Goal: Task Accomplishment & Management: Manage account settings

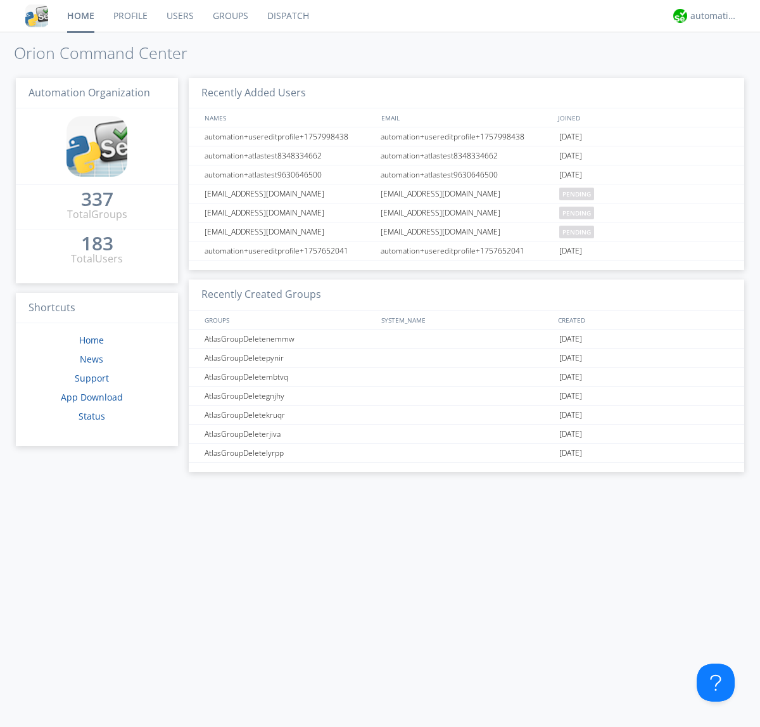
click at [229, 16] on link "Groups" at bounding box center [230, 16] width 54 height 32
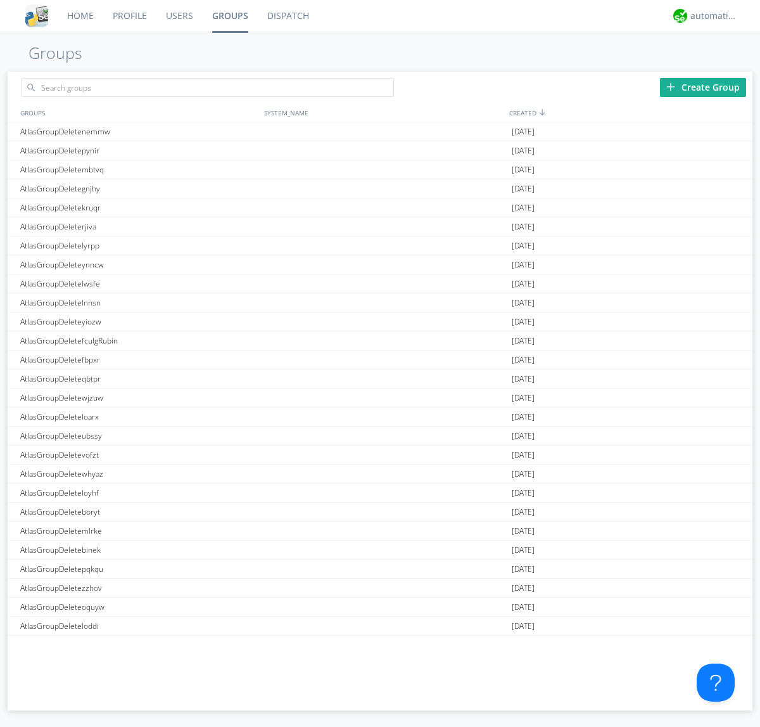
click at [229, 16] on link "Groups" at bounding box center [230, 16] width 55 height 32
click at [703, 87] on div "Create Group" at bounding box center [703, 87] width 86 height 19
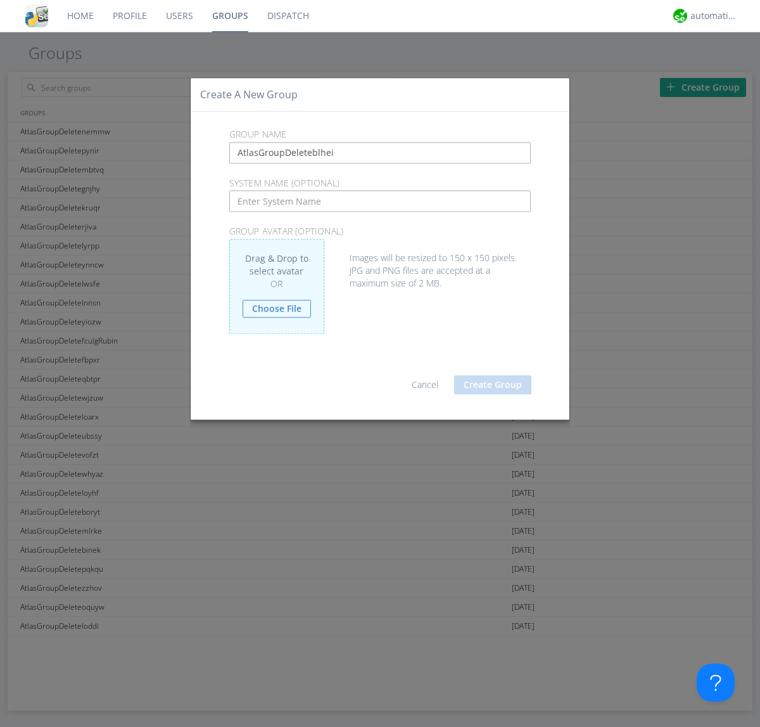
type input "AtlasGroupDeleteblhei"
click at [493, 384] on button "Create Group" at bounding box center [492, 384] width 77 height 19
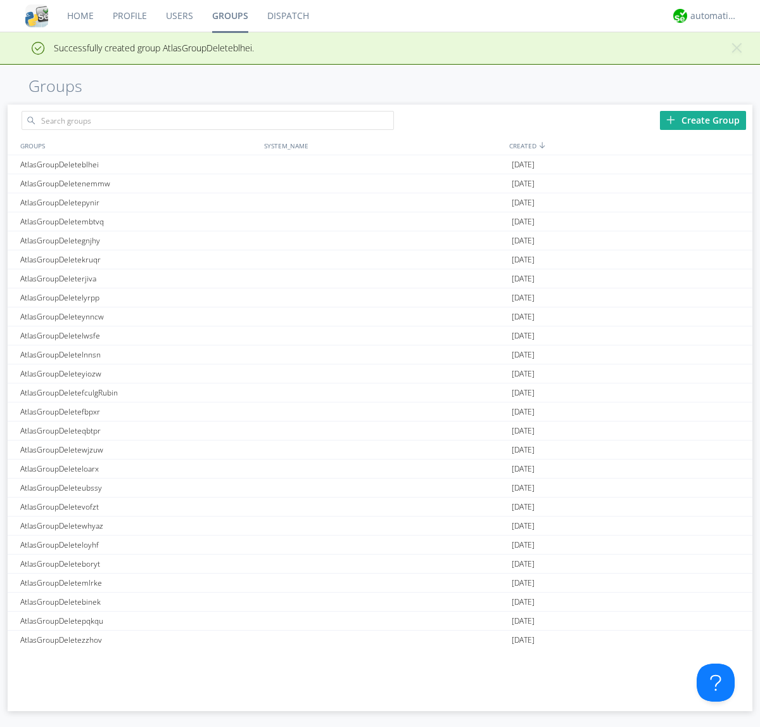
click at [229, 16] on link "Groups" at bounding box center [230, 16] width 55 height 32
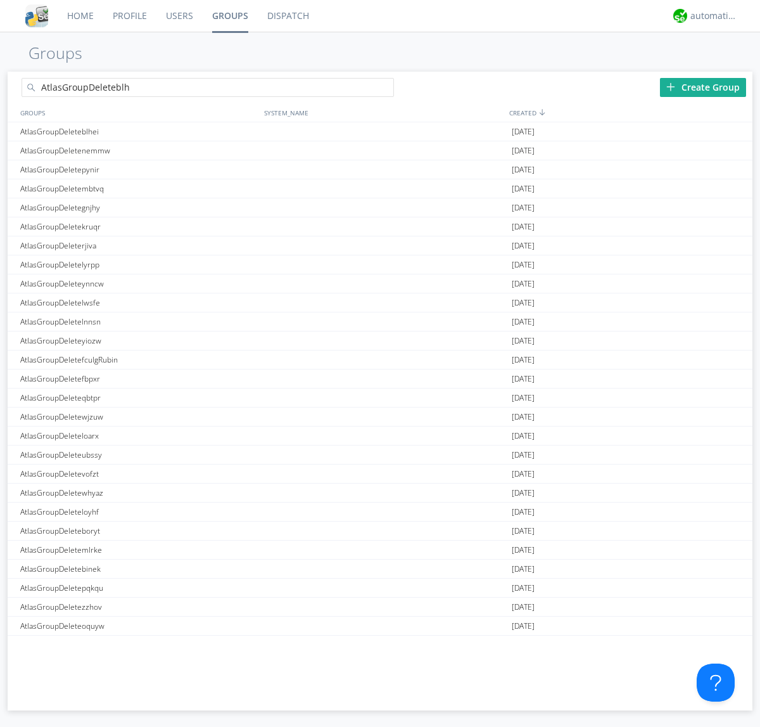
type input "AtlasGroupDeleteblhei"
click at [179, 16] on link "Users" at bounding box center [179, 16] width 46 height 32
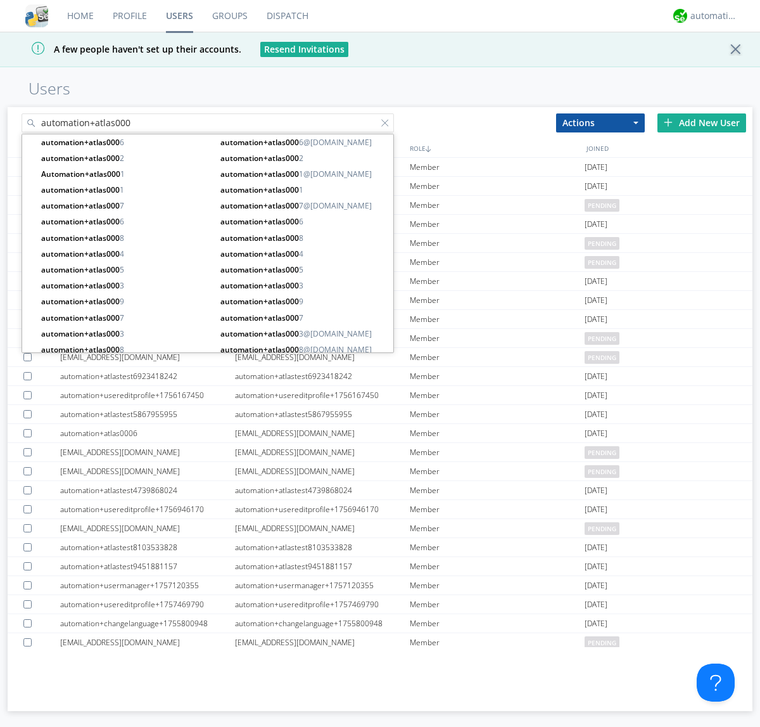
type input "automation+atlas000"
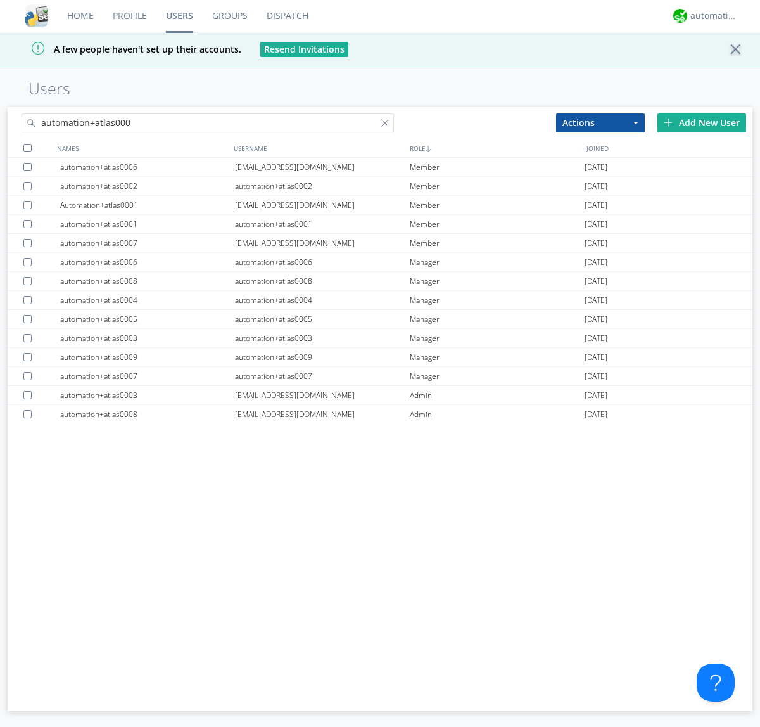
click at [27, 148] on div at bounding box center [27, 148] width 8 height 8
click at [601, 122] on button "Actions" at bounding box center [600, 122] width 89 height 19
click at [0, 0] on link "Add to Group" at bounding box center [0, 0] width 0 height 0
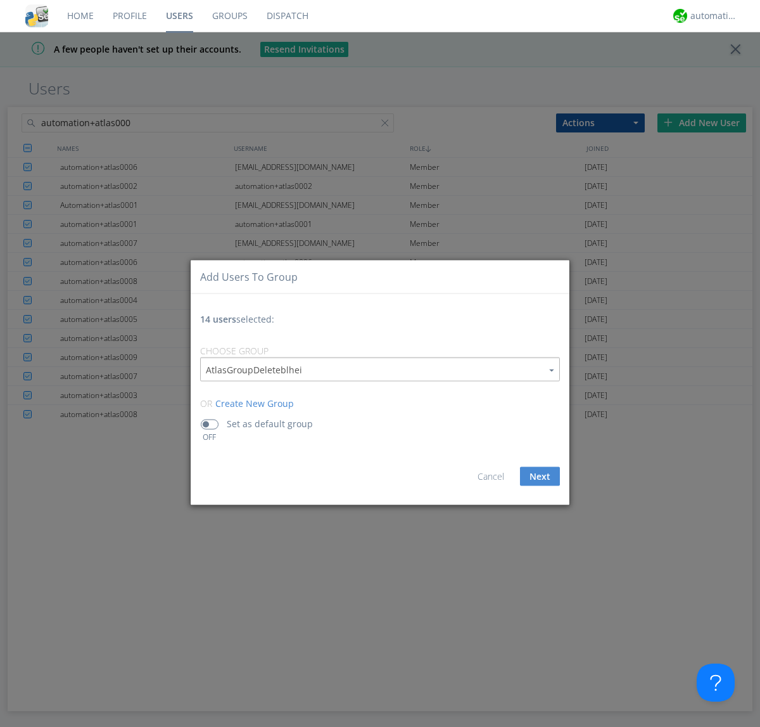
click at [540, 476] on button "Next" at bounding box center [540, 476] width 40 height 19
click at [179, 16] on link "Users" at bounding box center [179, 16] width 46 height 32
click at [388, 132] on div at bounding box center [387, 125] width 13 height 13
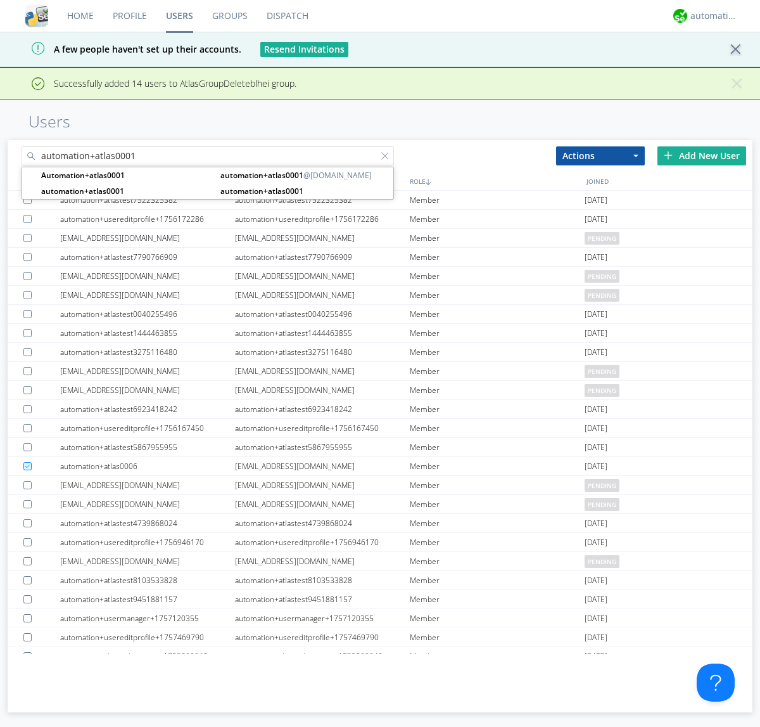
type input "automation+atlas0001"
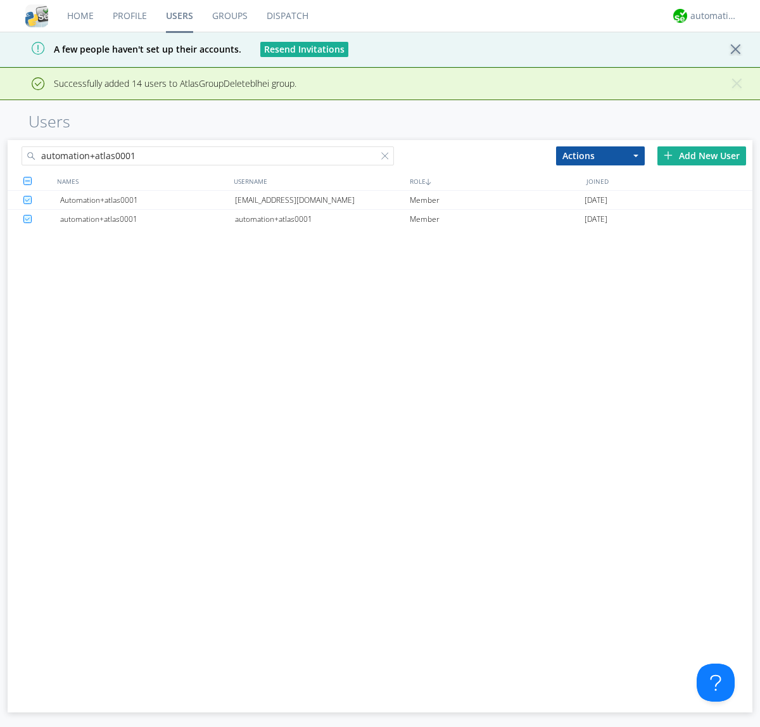
click at [322, 200] on div "[EMAIL_ADDRESS][DOMAIN_NAME]" at bounding box center [322, 200] width 175 height 18
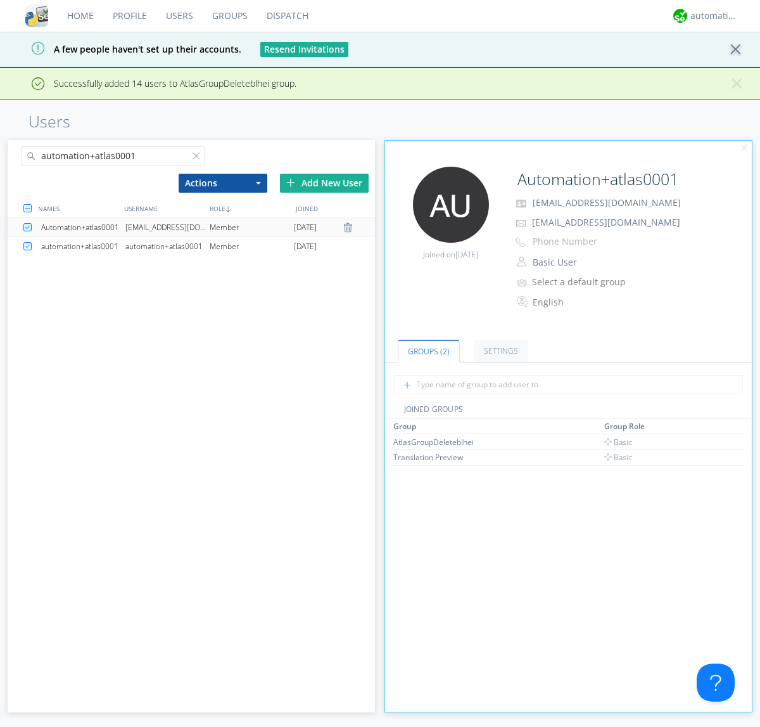
click at [229, 16] on link "Groups" at bounding box center [230, 16] width 54 height 32
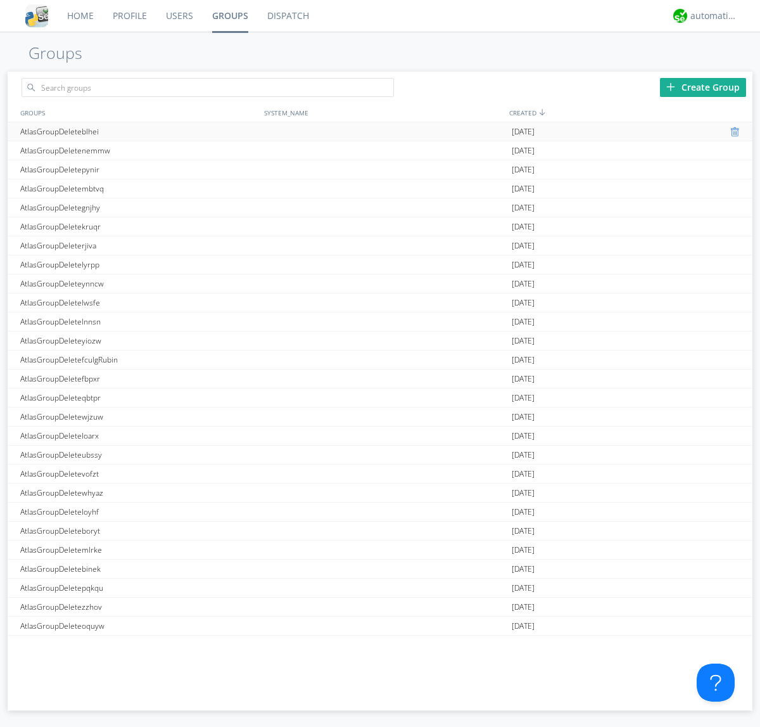
click at [731, 132] on div at bounding box center [736, 132] width 13 height 10
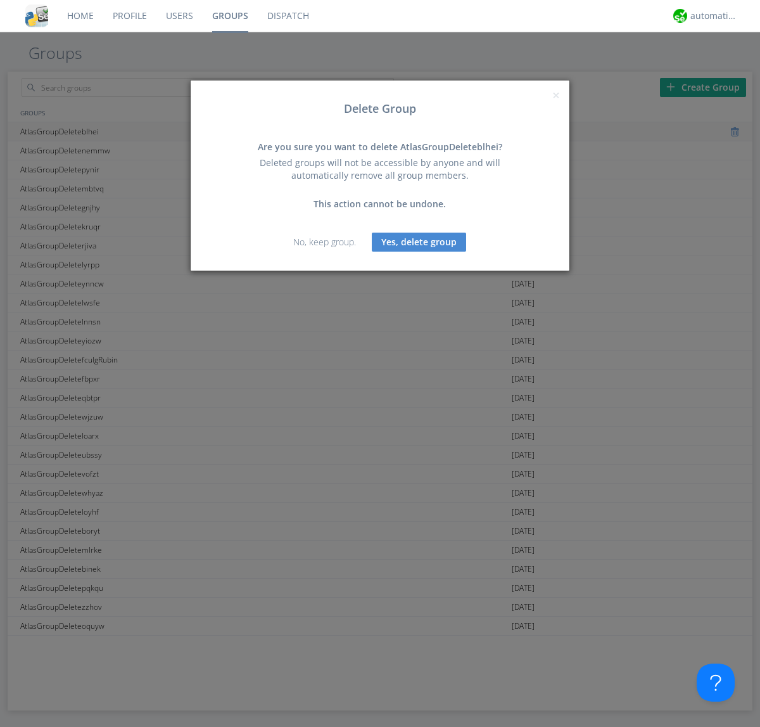
click at [419, 241] on button "Yes, delete group" at bounding box center [419, 241] width 94 height 19
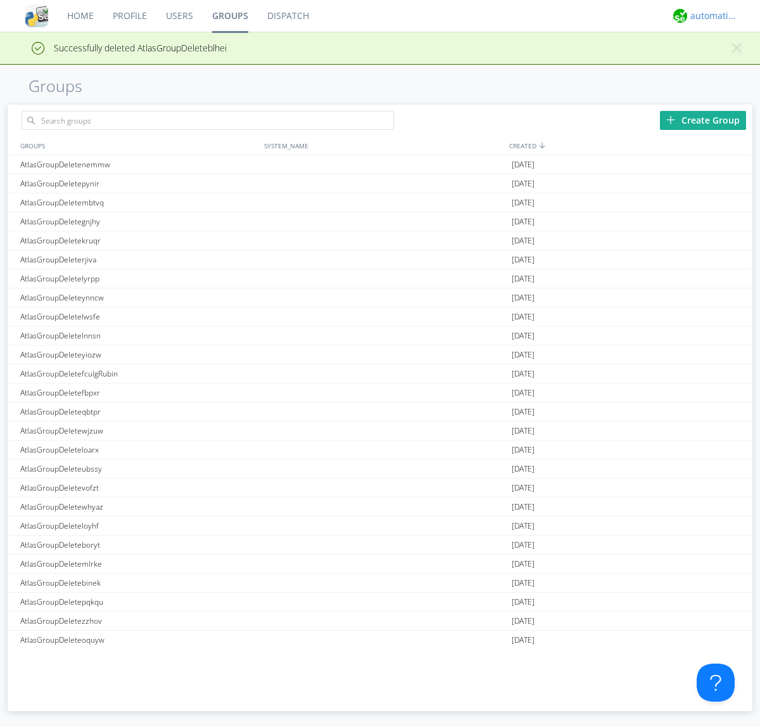
click at [711, 16] on div "automation+atlas" at bounding box center [714, 16] width 48 height 13
